Goal: Information Seeking & Learning: Learn about a topic

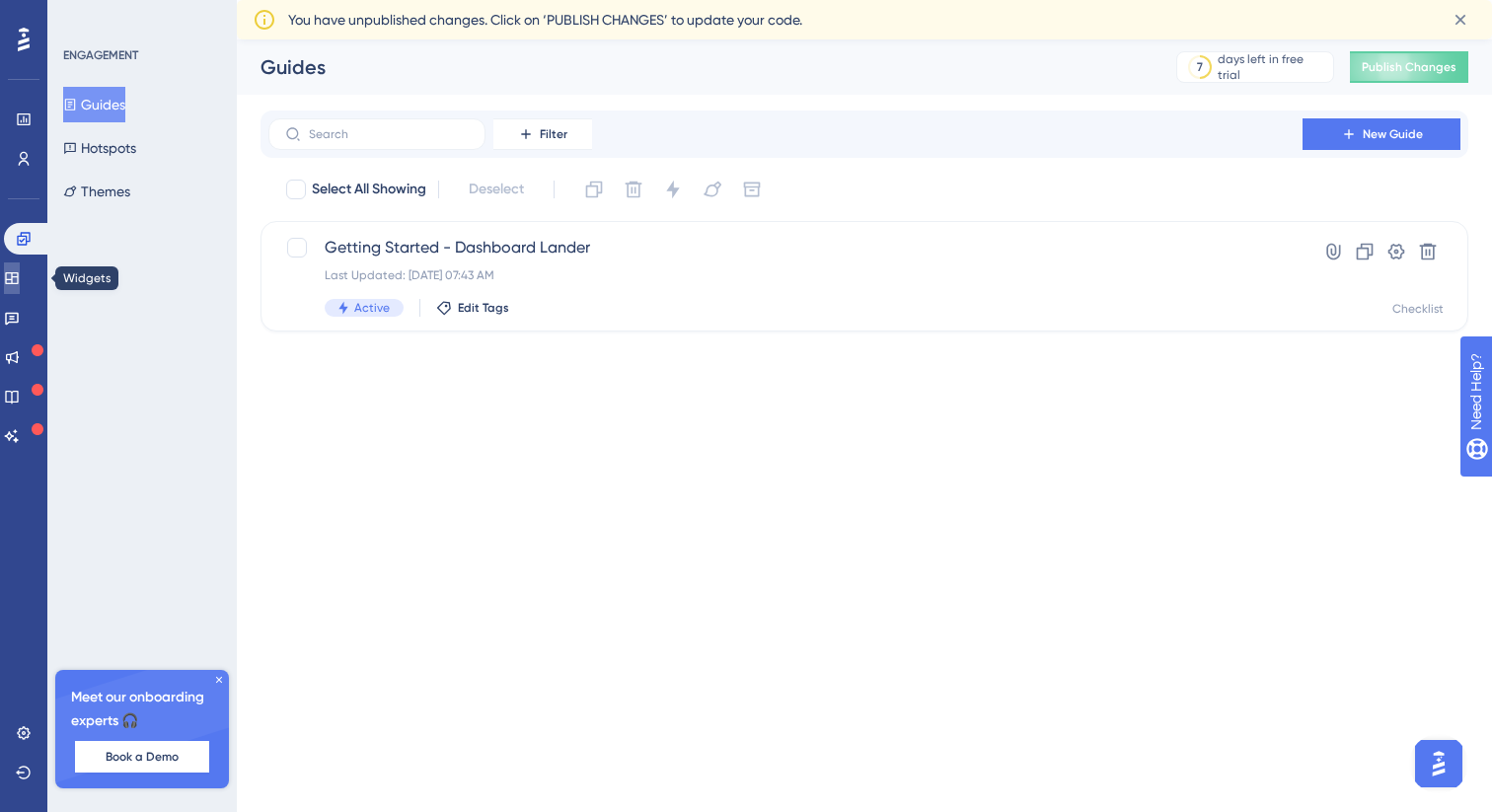
click at [20, 279] on icon at bounding box center [12, 279] width 16 height 16
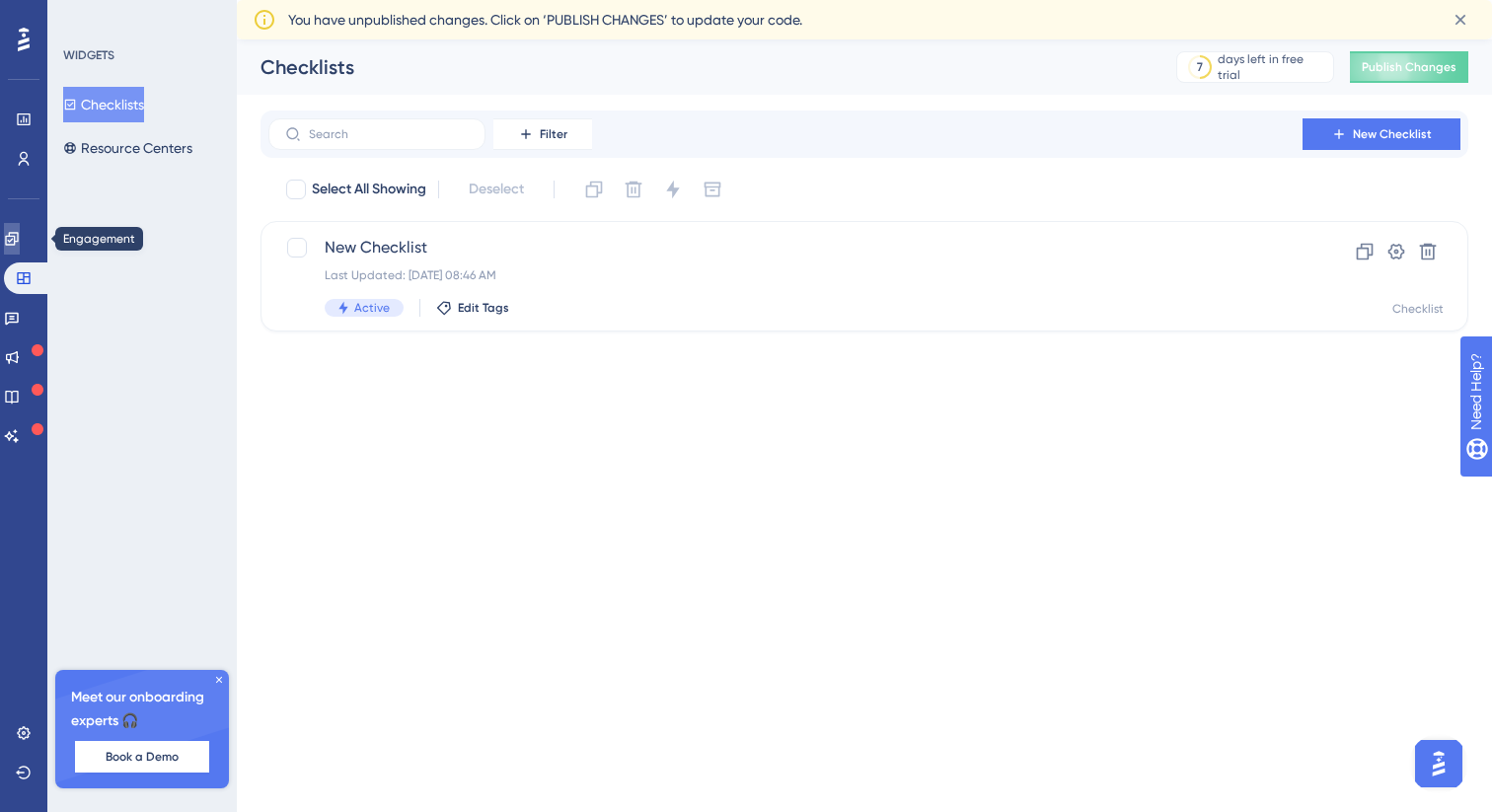
click at [20, 240] on icon at bounding box center [12, 239] width 16 height 16
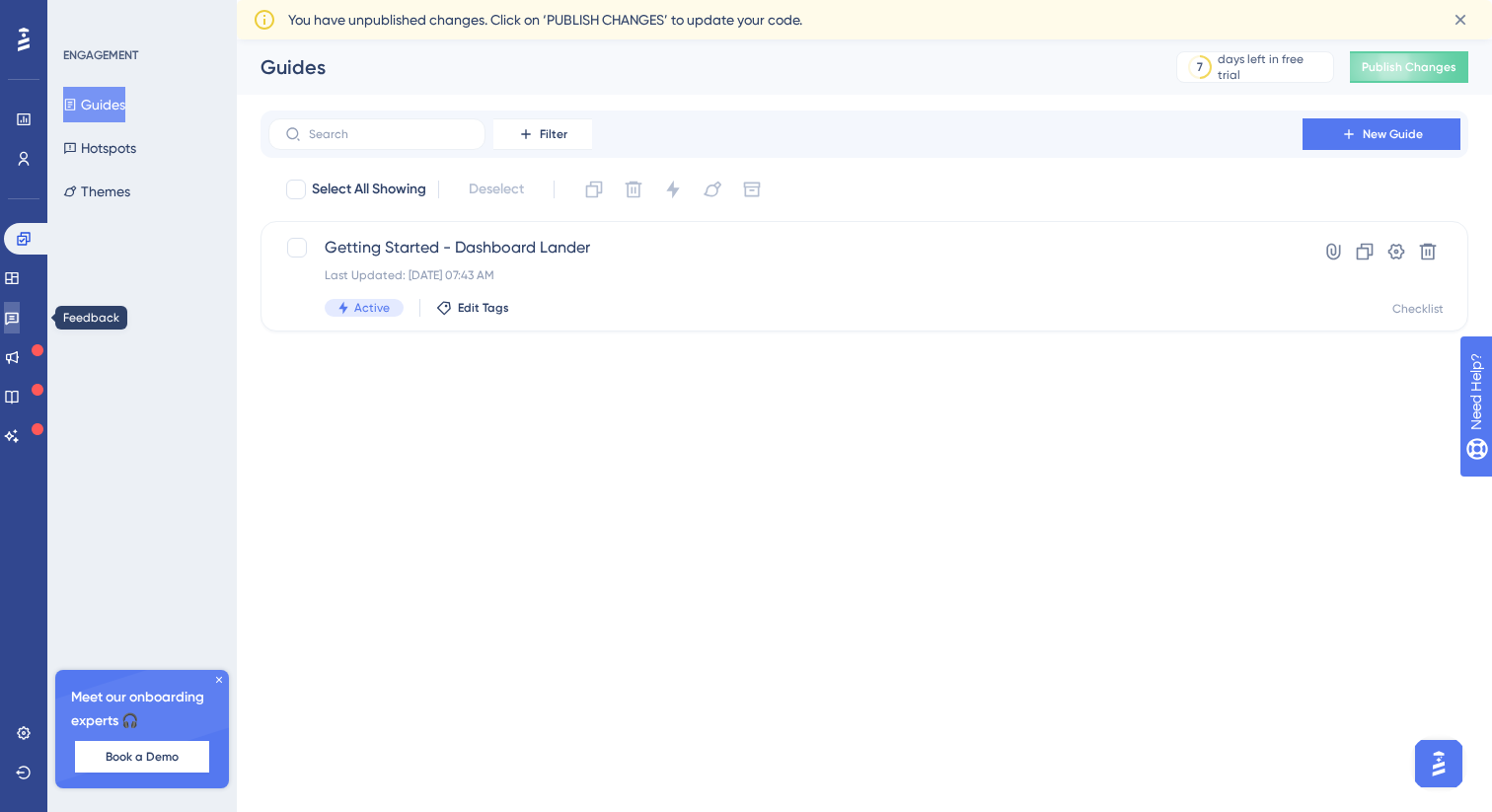
click at [20, 325] on icon at bounding box center [12, 318] width 16 height 16
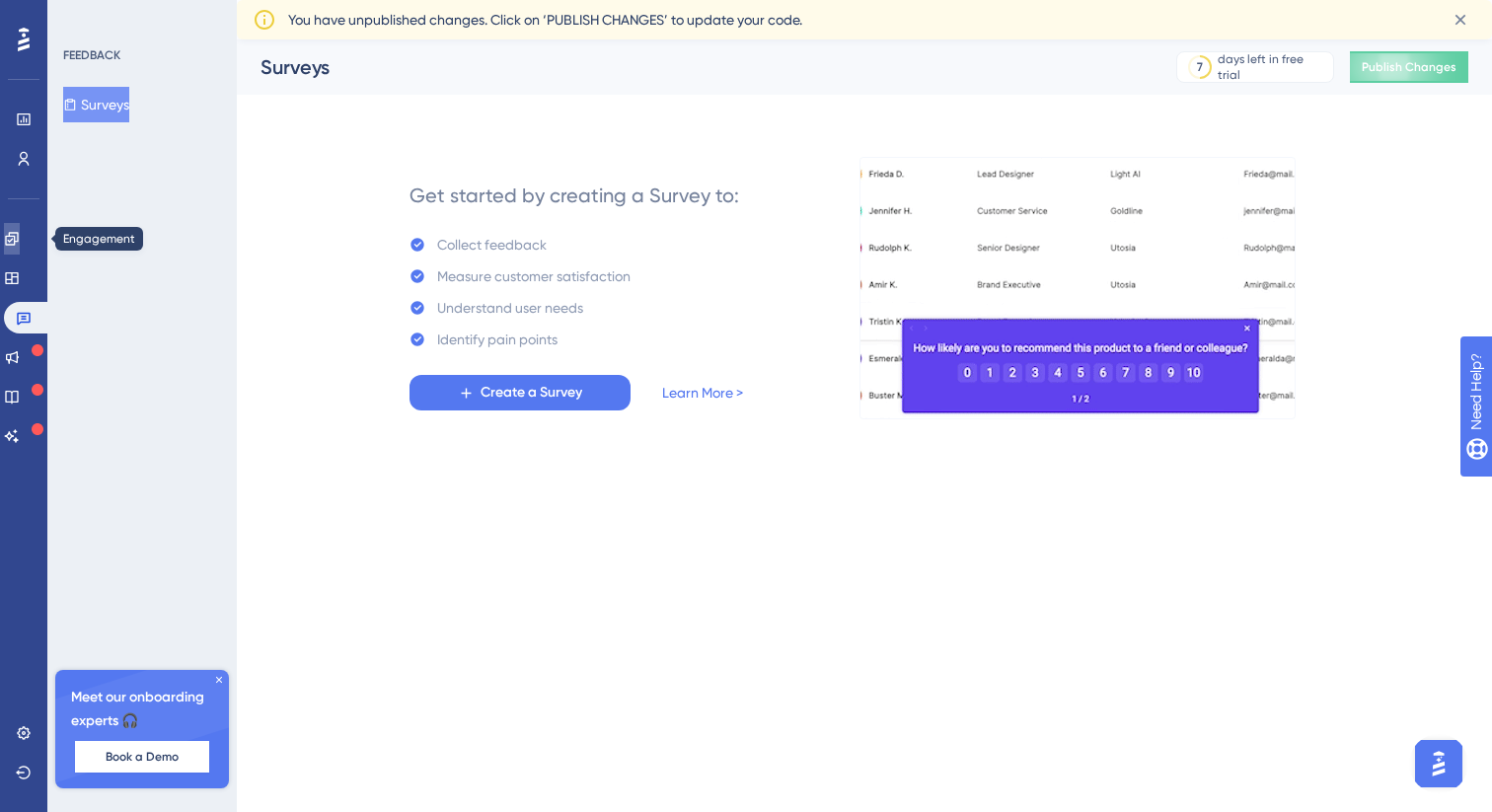
click at [20, 246] on icon at bounding box center [12, 239] width 16 height 16
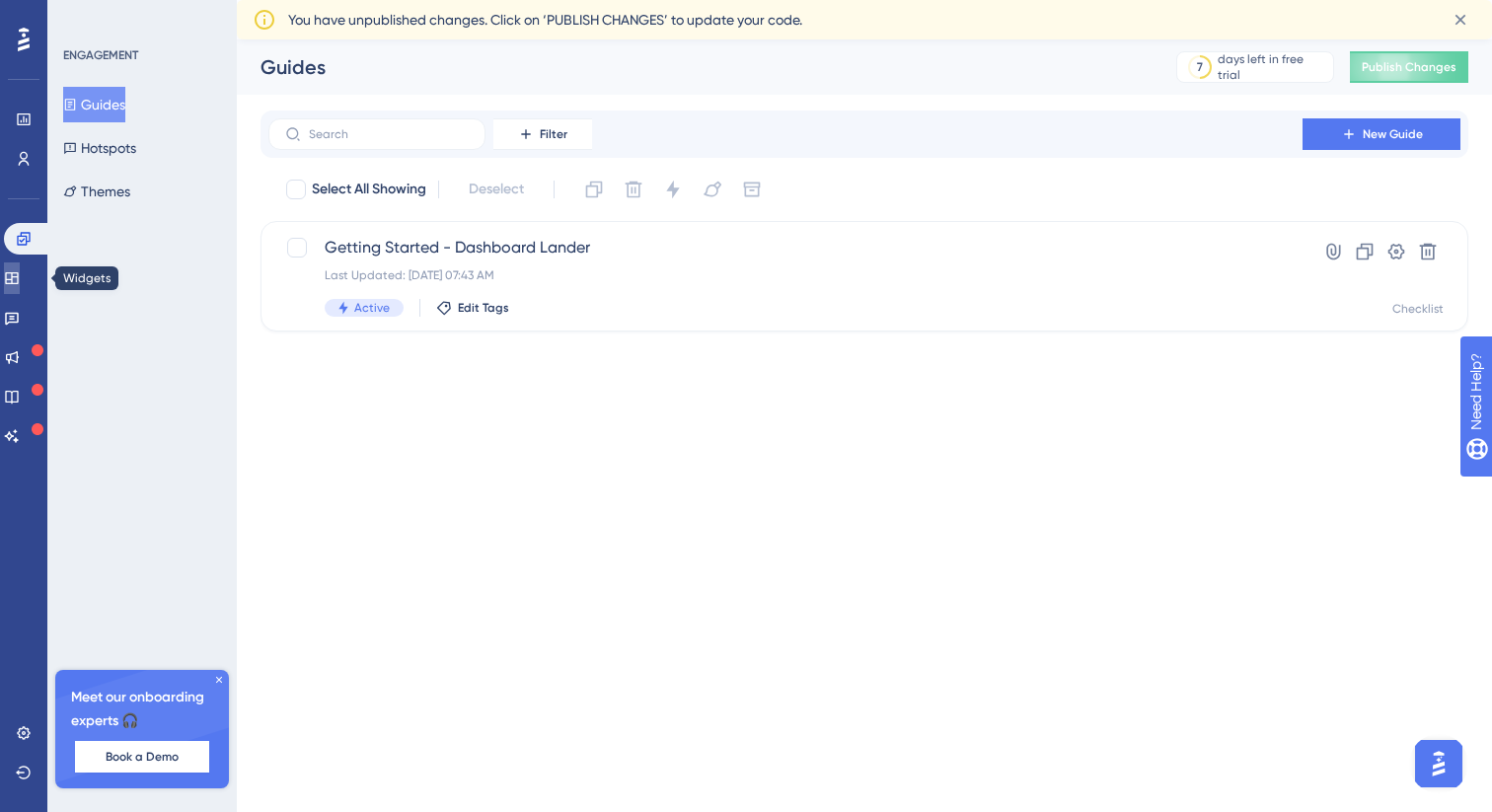
click at [19, 275] on icon at bounding box center [12, 279] width 16 height 16
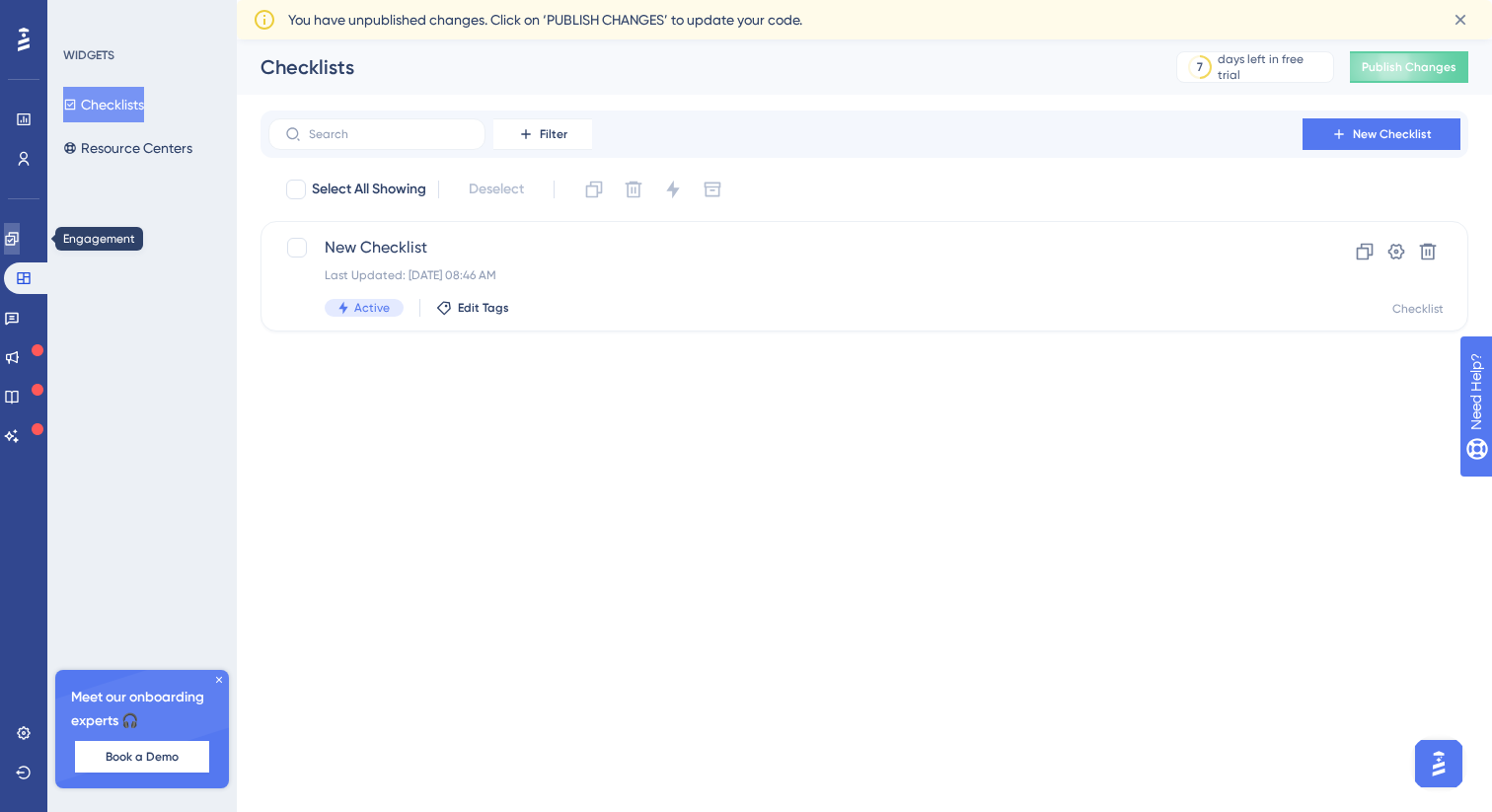
click at [20, 243] on icon at bounding box center [12, 239] width 16 height 16
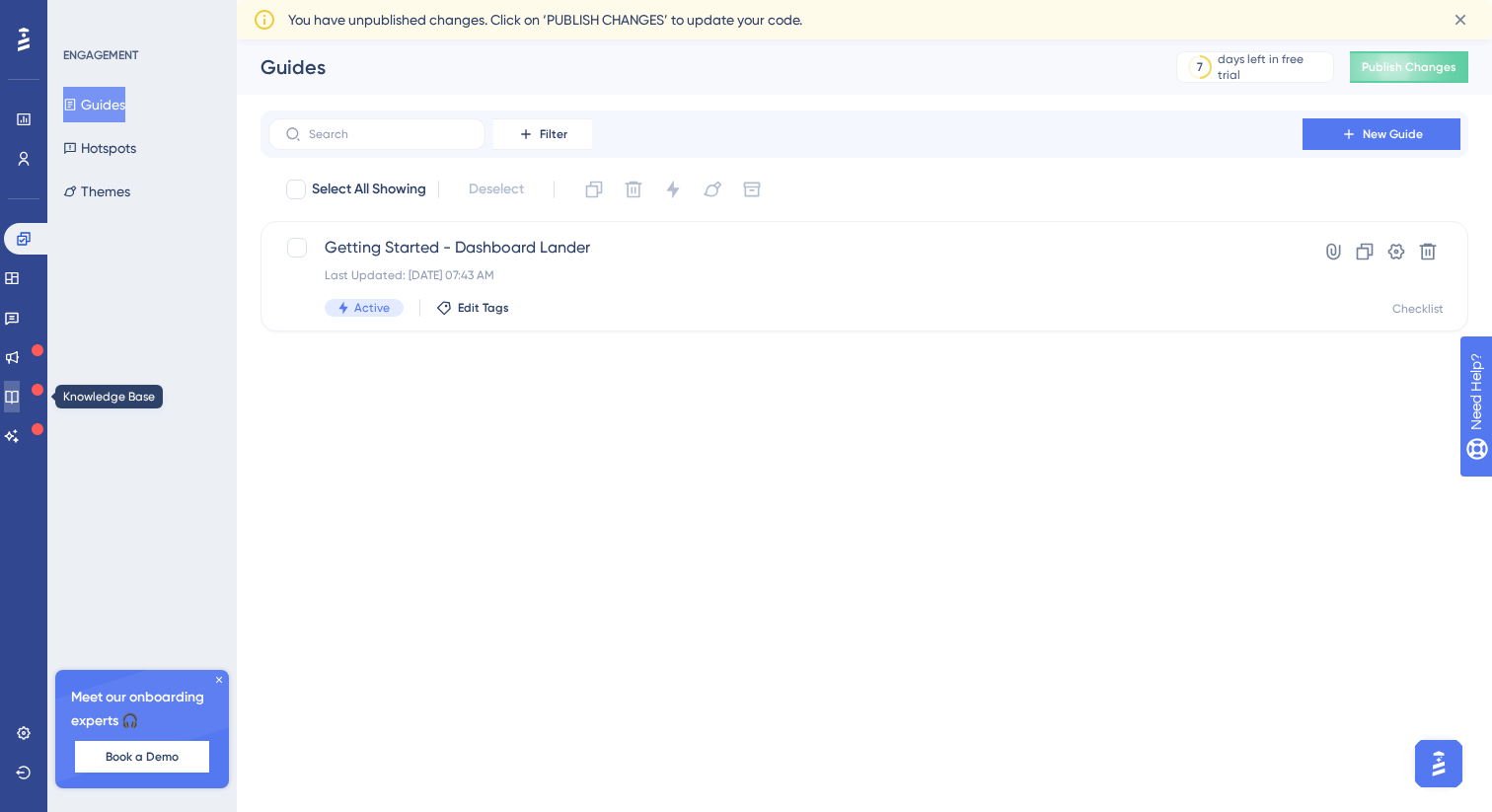
click at [18, 389] on icon at bounding box center [12, 396] width 16 height 16
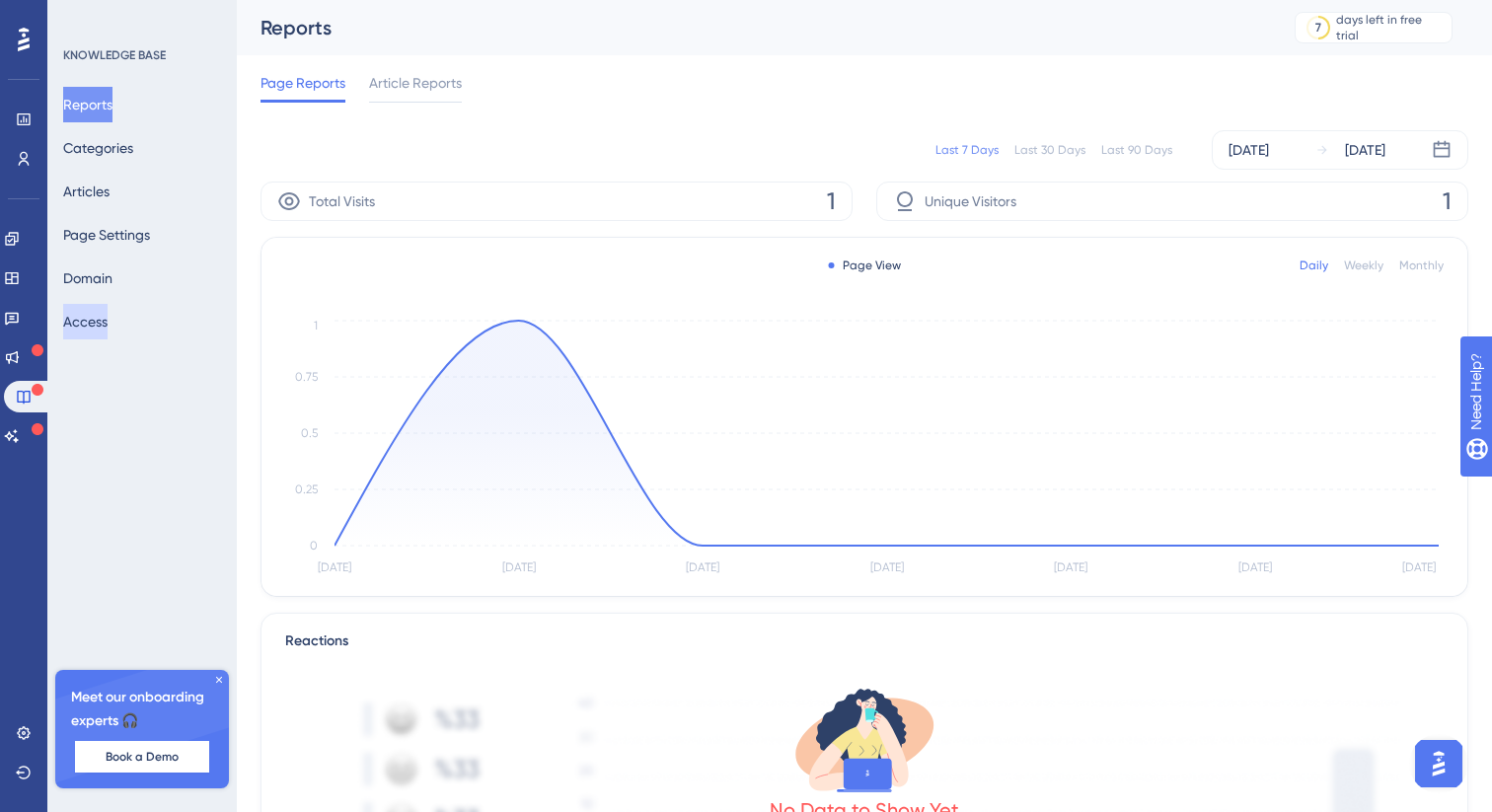
click at [105, 315] on button "Access" at bounding box center [85, 322] width 44 height 36
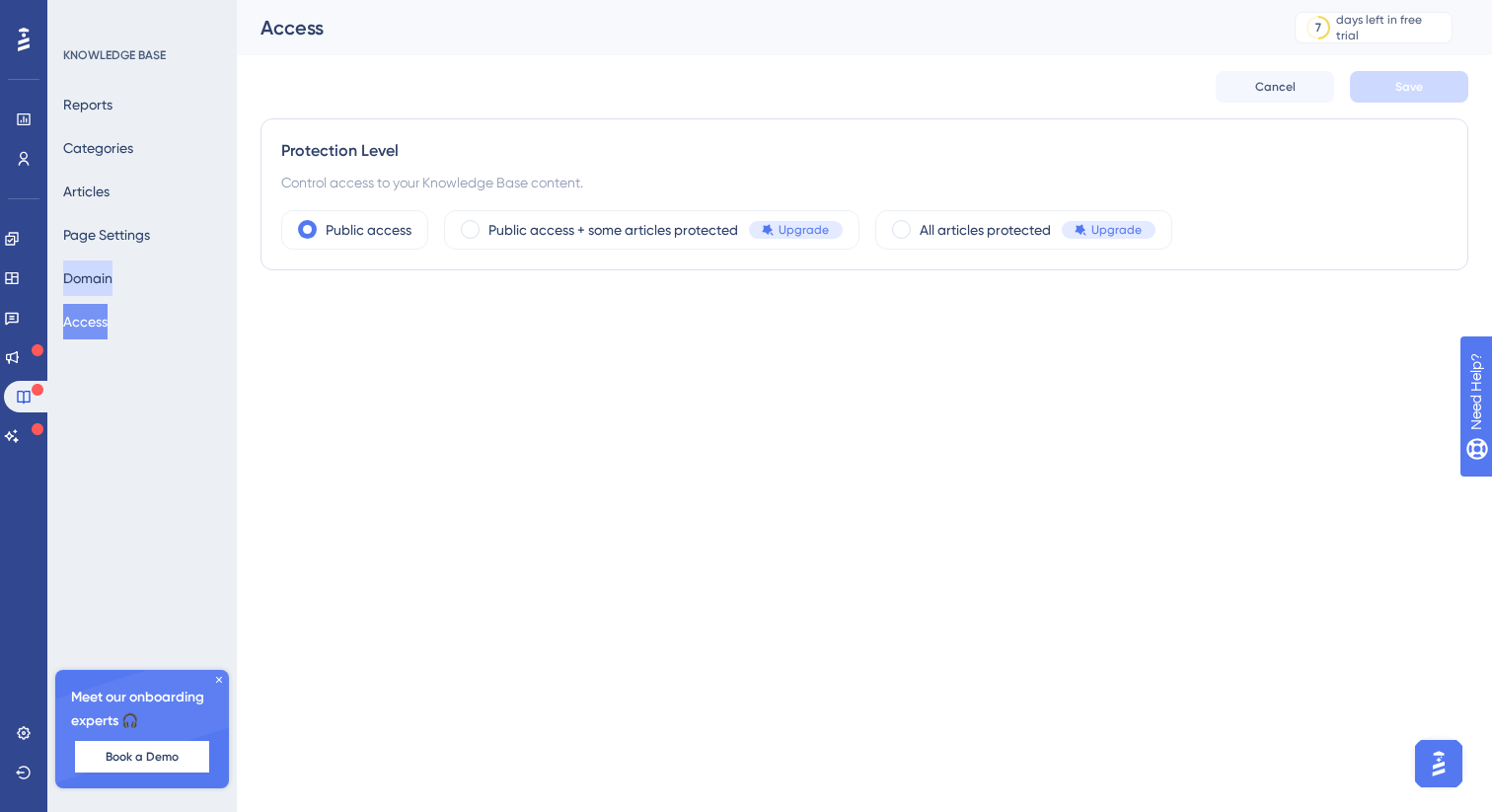
click at [109, 272] on button "Domain" at bounding box center [88, 279] width 49 height 36
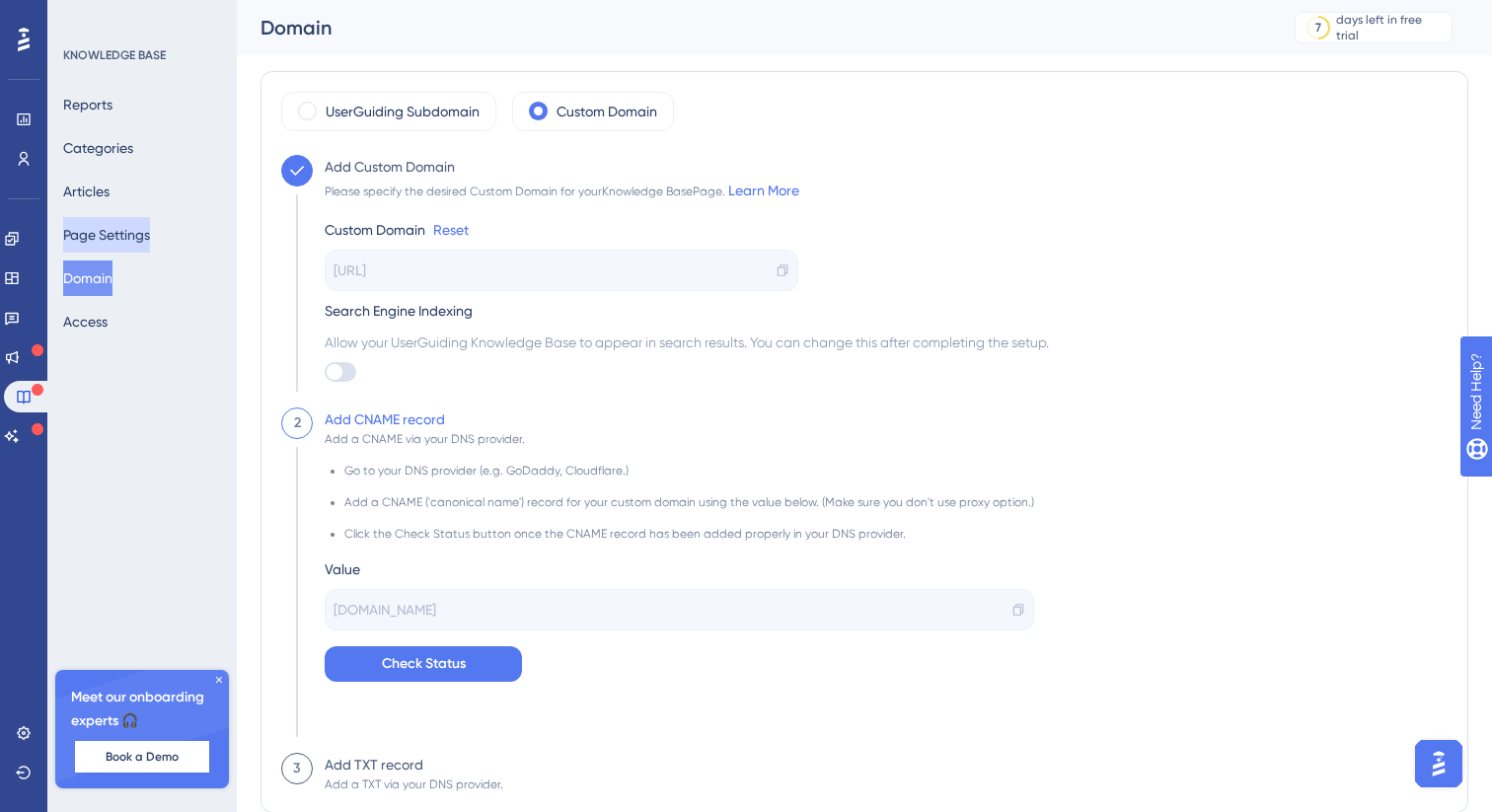
click at [110, 231] on button "Page Settings" at bounding box center [107, 235] width 87 height 36
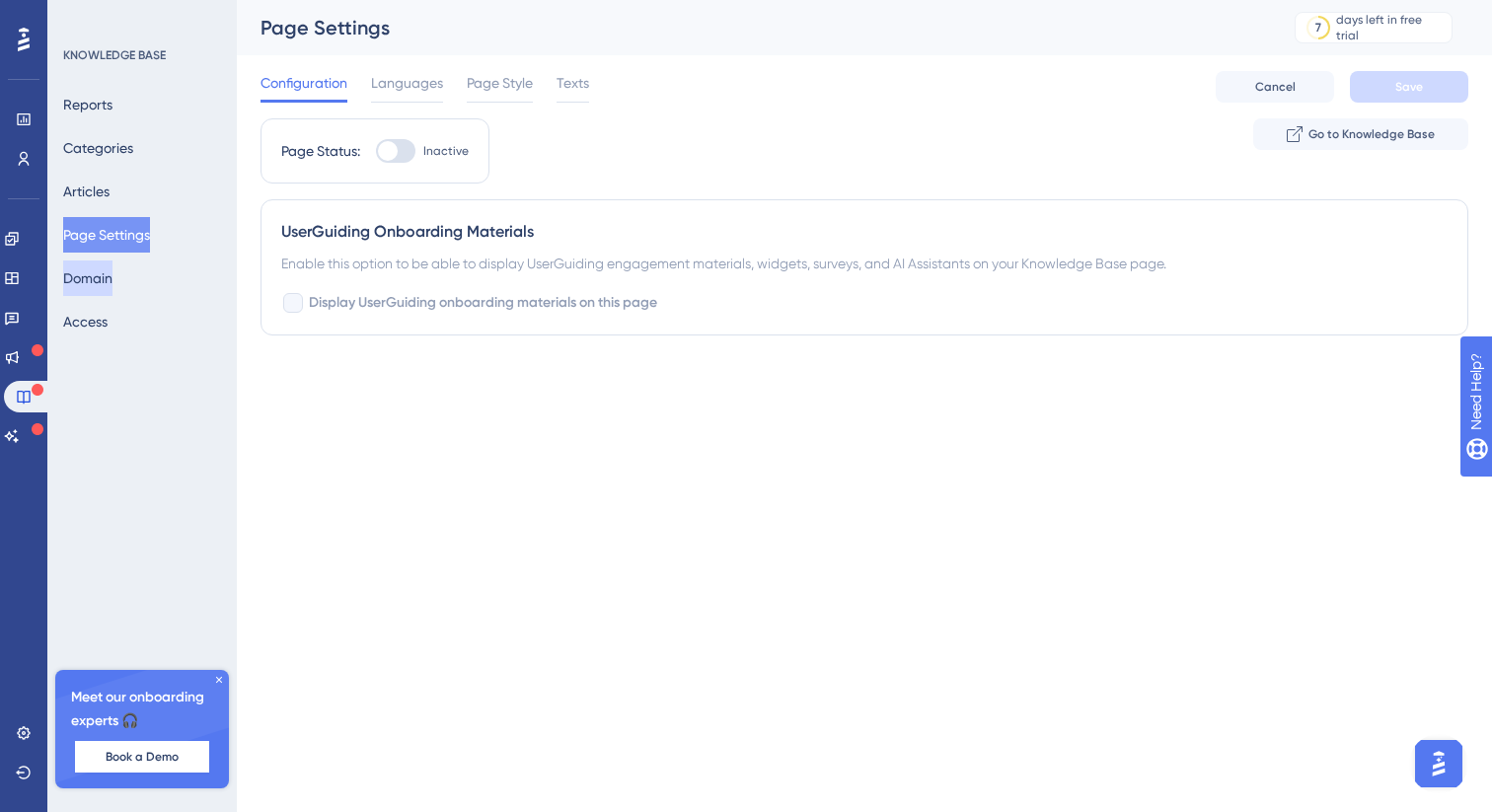
click at [111, 273] on button "Domain" at bounding box center [88, 279] width 49 height 36
